Goal: Navigation & Orientation: Understand site structure

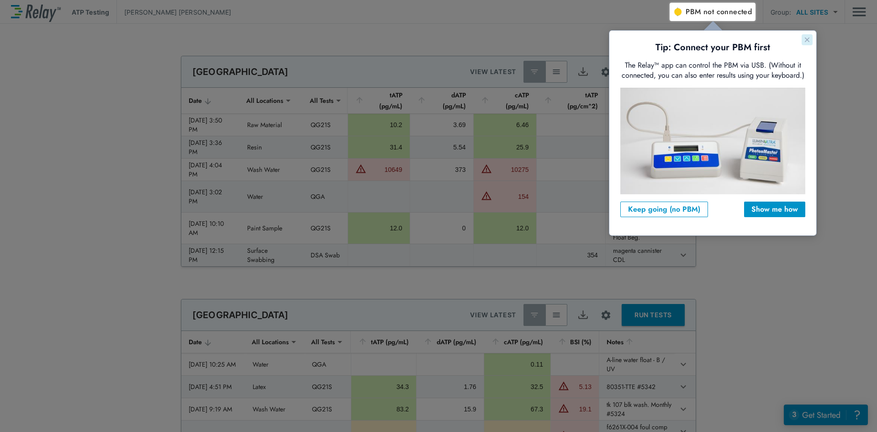
click at [809, 43] on icon "Close guide" at bounding box center [806, 39] width 7 height 7
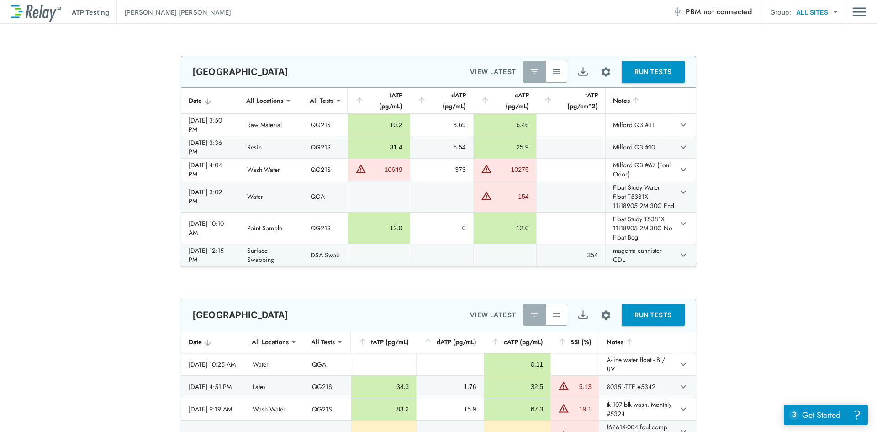
click at [555, 68] on img "button" at bounding box center [556, 71] width 9 height 9
